Goal: Navigation & Orientation: Find specific page/section

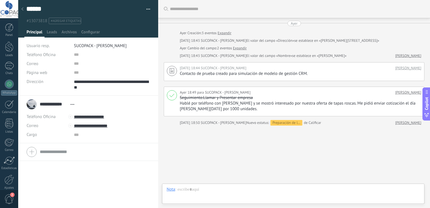
scroll to position [11, 0]
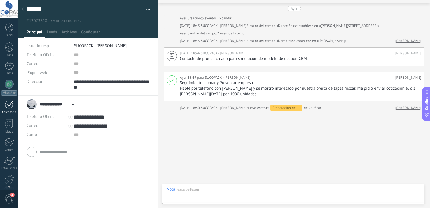
click at [11, 109] on link "Calendario" at bounding box center [9, 107] width 18 height 14
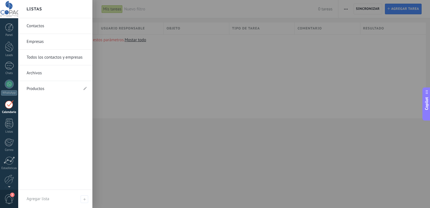
click at [38, 90] on link "Productos" at bounding box center [53, 89] width 52 height 16
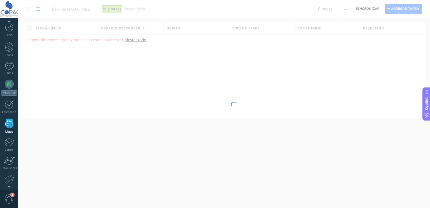
scroll to position [14, 0]
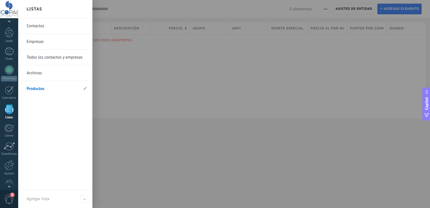
click at [47, 58] on link "Todos los contactos y empresas" at bounding box center [57, 58] width 60 height 16
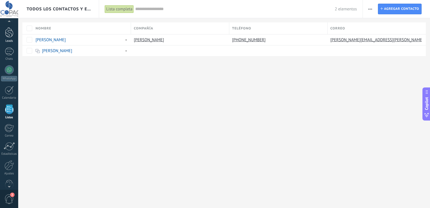
click at [11, 40] on div "Leads" at bounding box center [9, 41] width 16 height 4
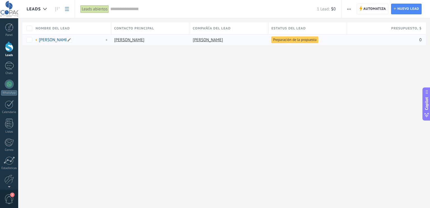
click at [55, 40] on link "[PERSON_NAME]" at bounding box center [54, 39] width 30 height 5
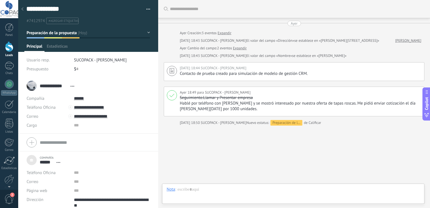
scroll to position [15, 0]
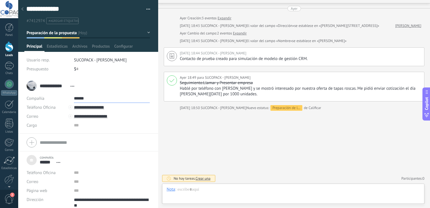
click at [81, 100] on input "******" at bounding box center [112, 98] width 76 height 9
click at [80, 96] on input "******" at bounding box center [112, 98] width 76 height 9
click at [88, 107] on link "Abrir detalle" at bounding box center [96, 107] width 22 height 5
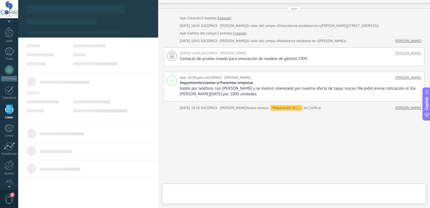
scroll to position [11, 0]
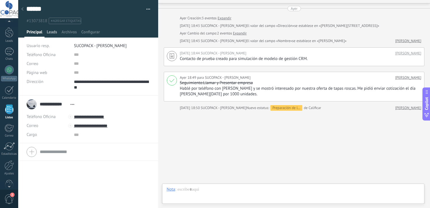
click at [54, 32] on span "Leads" at bounding box center [52, 33] width 10 height 8
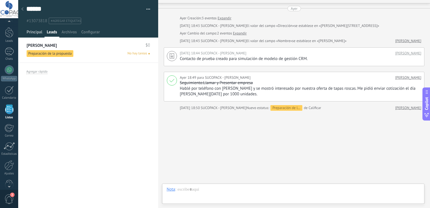
click at [34, 33] on span "Principal" at bounding box center [35, 33] width 16 height 8
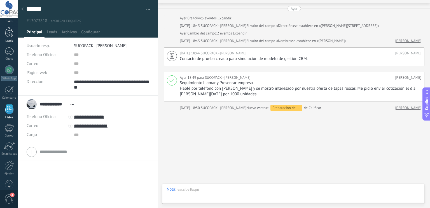
scroll to position [11, 0]
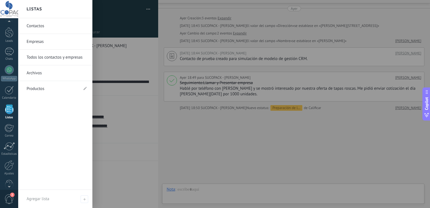
click at [37, 40] on link "Empresas" at bounding box center [57, 42] width 60 height 16
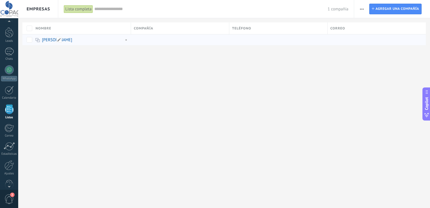
click at [48, 43] on div "[PERSON_NAME]" at bounding box center [80, 39] width 95 height 11
click at [49, 40] on link "[PERSON_NAME]" at bounding box center [57, 39] width 30 height 5
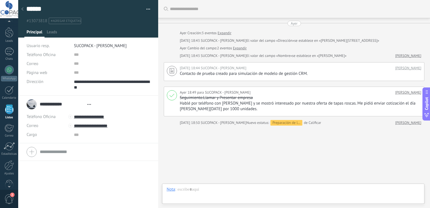
type textarea "**********"
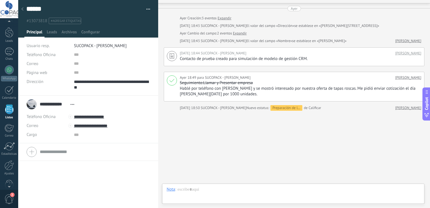
scroll to position [23, 0]
click at [10, 195] on span "2" at bounding box center [12, 194] width 4 height 4
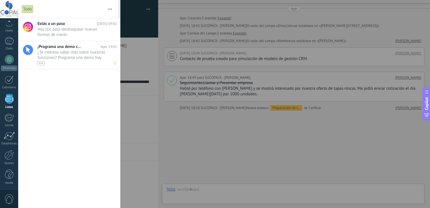
scroll to position [14, 0]
click at [203, 123] on div at bounding box center [215, 104] width 430 height 208
